Goal: Task Accomplishment & Management: Manage account settings

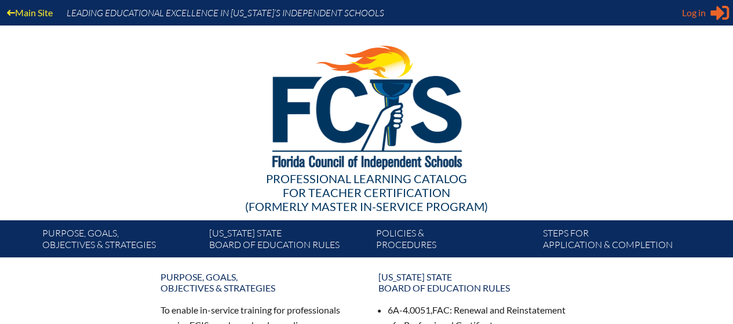
click at [715, 14] on icon at bounding box center [719, 13] width 19 height 14
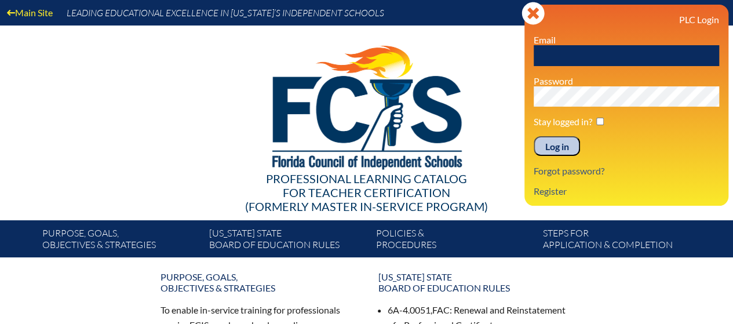
click at [609, 48] on input "text" at bounding box center [626, 55] width 185 height 21
type input "[PERSON_NAME][EMAIL_ADDRESS][DOMAIN_NAME]"
drag, startPoint x: 620, startPoint y: 27, endPoint x: 651, endPoint y: 141, distance: 118.2
drag, startPoint x: 651, startPoint y: 141, endPoint x: 706, endPoint y: 125, distance: 57.0
click at [706, 125] on p "Stay logged in?" at bounding box center [626, 121] width 185 height 11
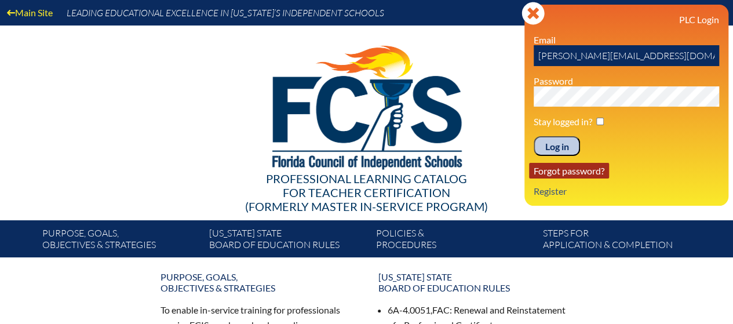
click at [579, 173] on link "Forgot password?" at bounding box center [569, 171] width 80 height 16
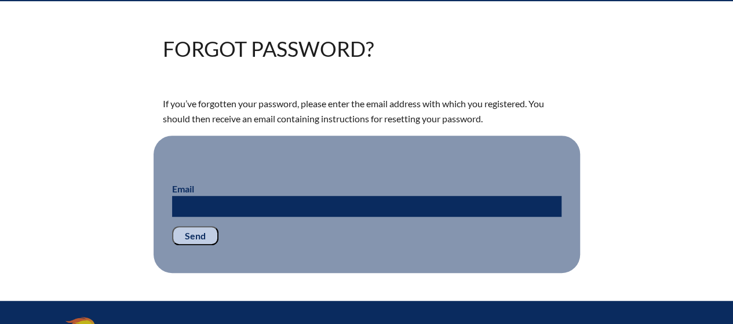
scroll to position [257, 0]
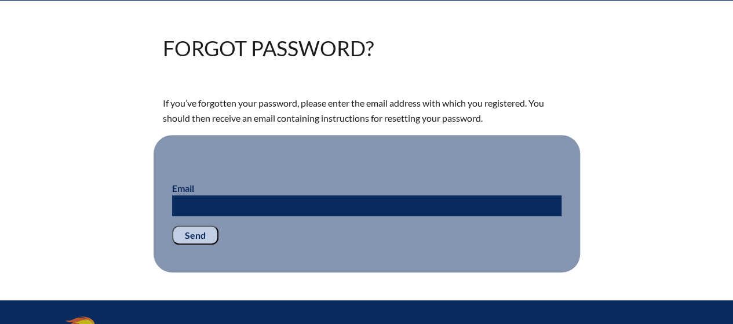
click at [285, 204] on input "Email" at bounding box center [366, 205] width 389 height 21
type input "[PERSON_NAME][EMAIL_ADDRESS][DOMAIN_NAME]"
click at [202, 236] on input "Send" at bounding box center [195, 235] width 46 height 20
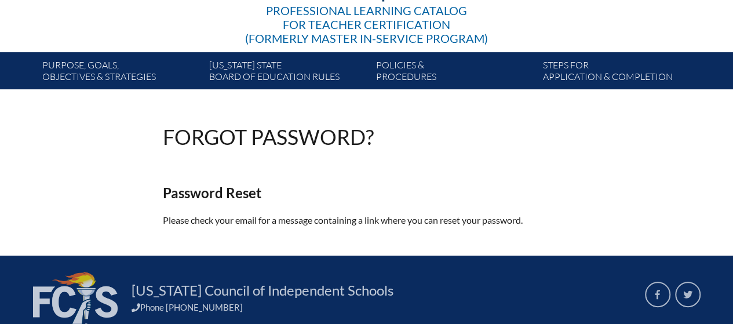
scroll to position [169, 0]
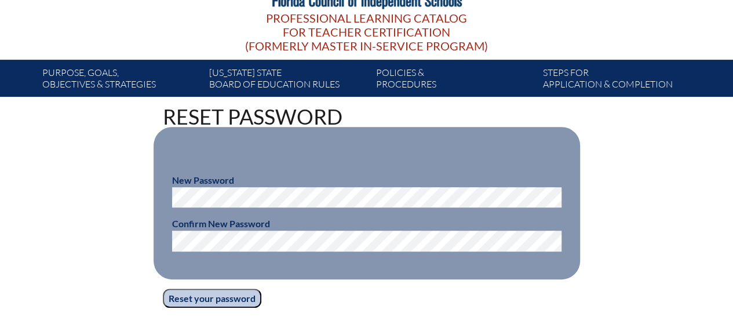
scroll to position [161, 0]
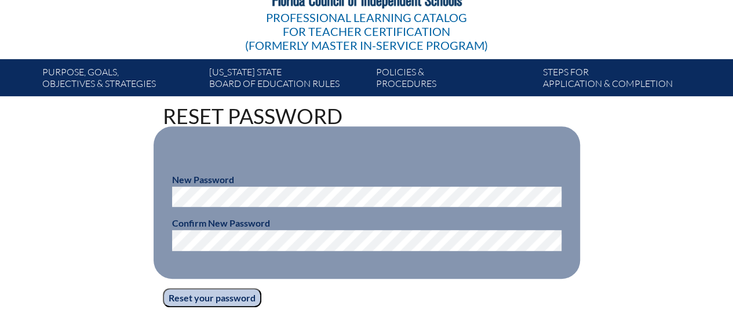
click at [240, 299] on input "Reset your password" at bounding box center [212, 298] width 98 height 20
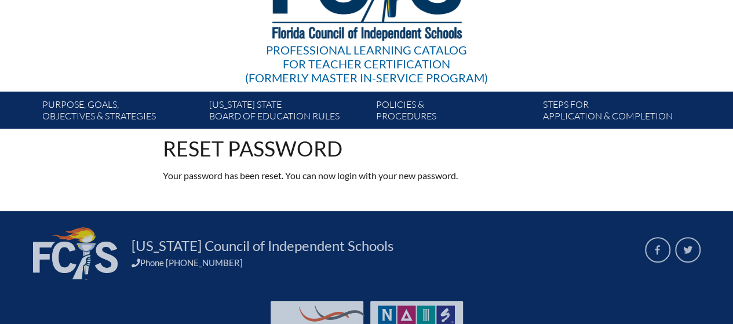
scroll to position [134, 0]
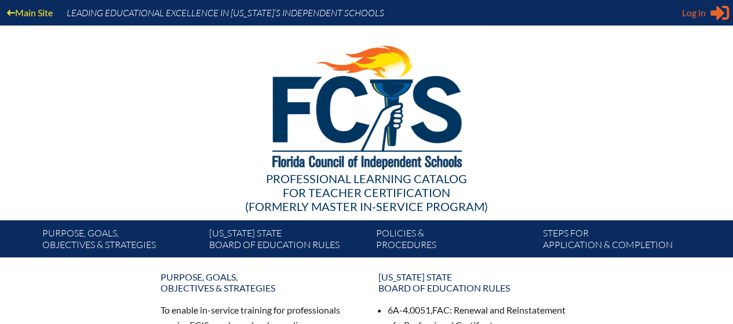
type input "[PERSON_NAME][EMAIL_ADDRESS][DOMAIN_NAME]"
click at [705, 14] on span "Log in" at bounding box center [694, 13] width 24 height 14
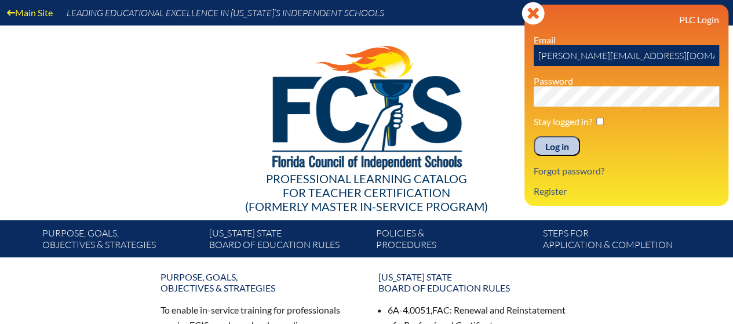
click at [553, 148] on input "Log in" at bounding box center [557, 146] width 46 height 20
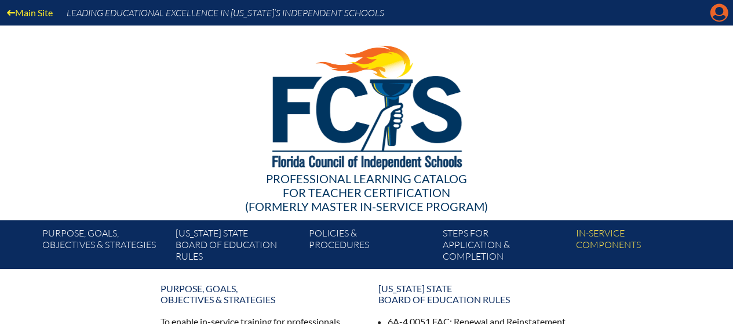
click at [717, 13] on icon "Manage account" at bounding box center [719, 12] width 19 height 19
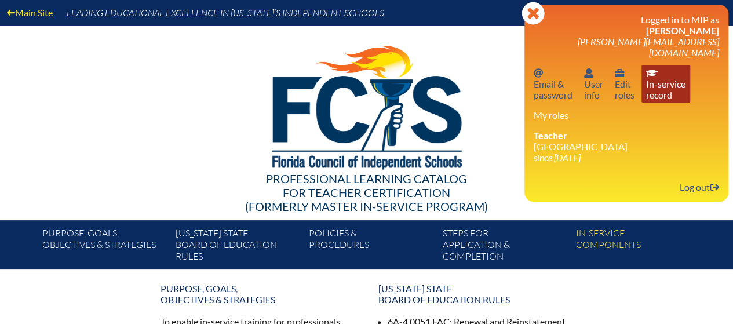
click at [656, 81] on link "In-service record In-service record" at bounding box center [665, 84] width 49 height 38
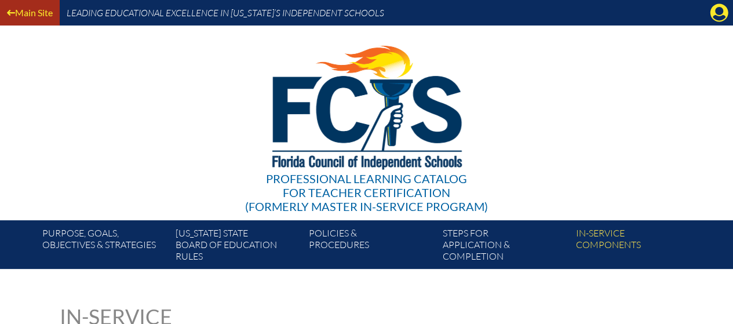
click at [50, 14] on link "Main Site" at bounding box center [29, 13] width 55 height 16
